Goal: Register for event/course

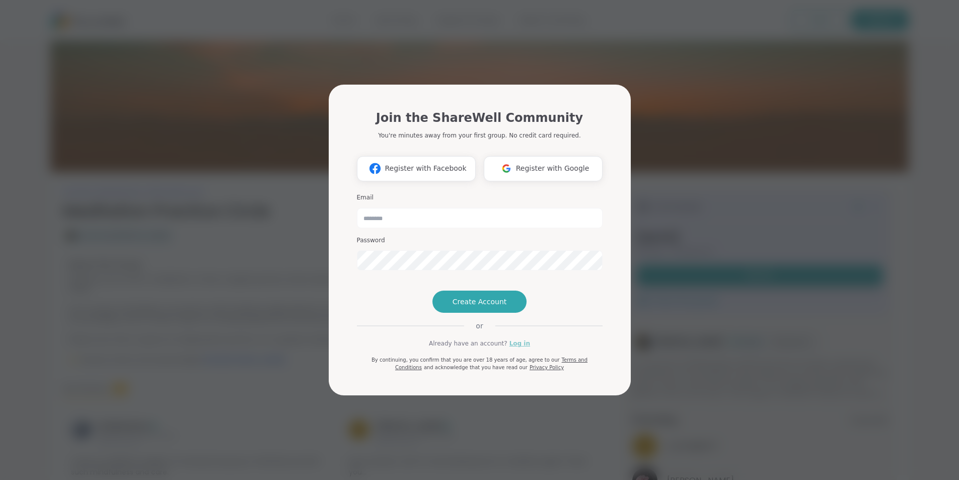
click at [517, 348] on link "Log in" at bounding box center [520, 343] width 21 height 9
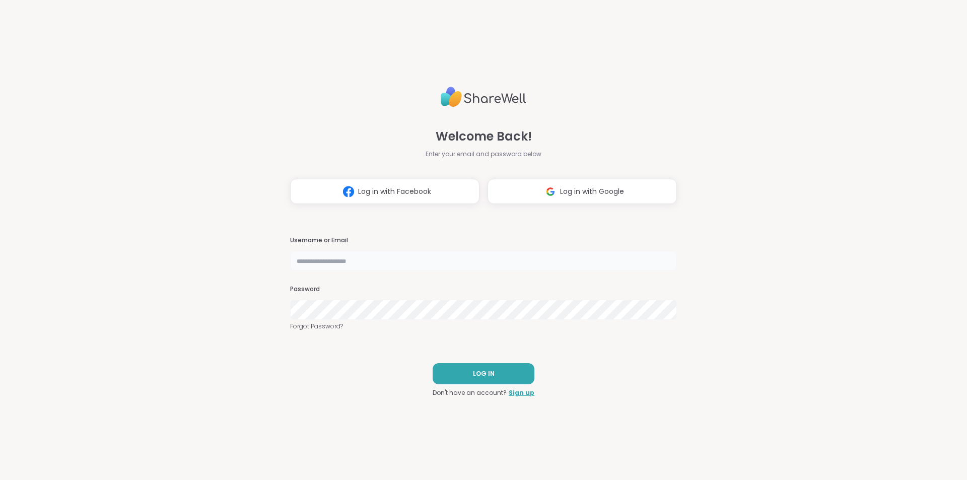
click at [319, 261] on input "text" at bounding box center [483, 261] width 387 height 20
click at [575, 193] on span "Log in with Google" at bounding box center [592, 191] width 64 height 11
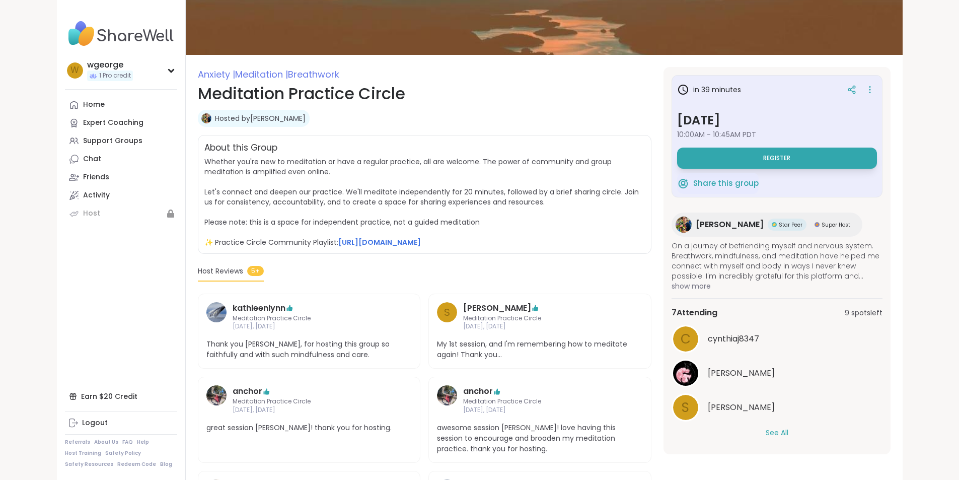
scroll to position [101, 0]
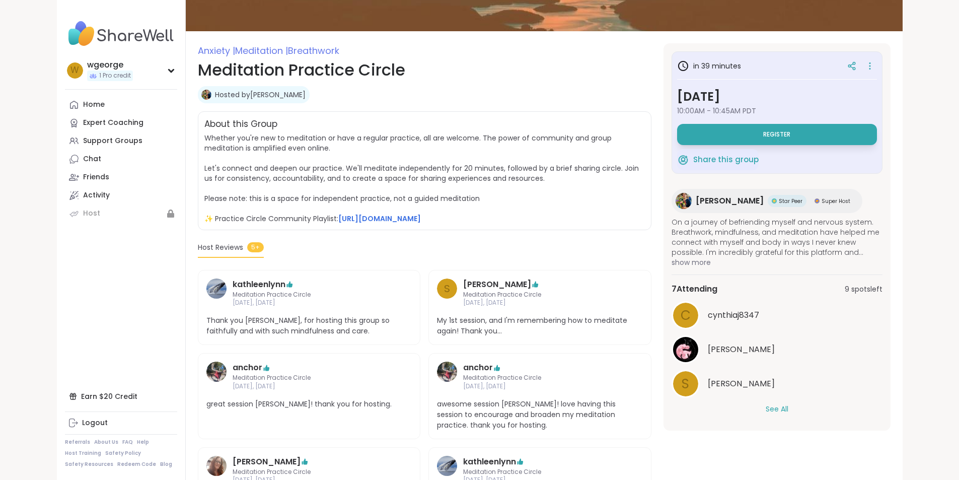
click at [720, 261] on span "show more" at bounding box center [777, 262] width 211 height 10
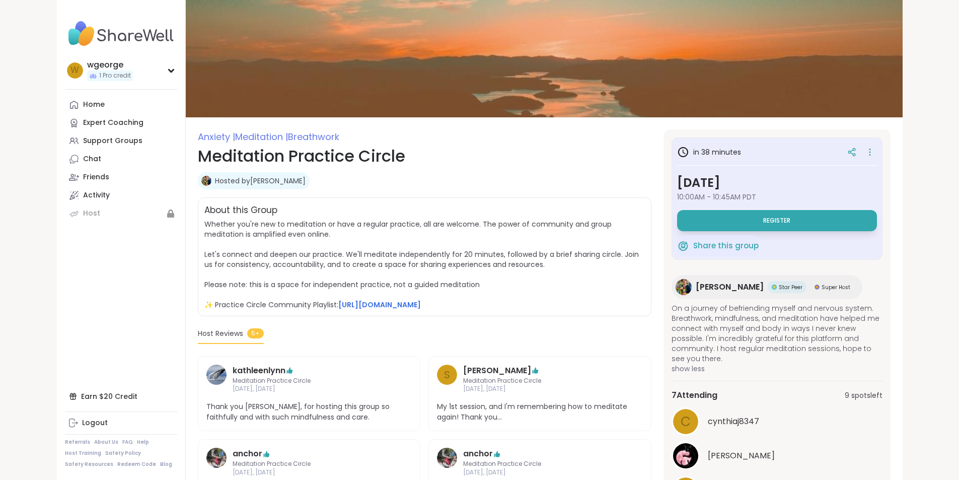
scroll to position [0, 0]
